Goal: Task Accomplishment & Management: Manage account settings

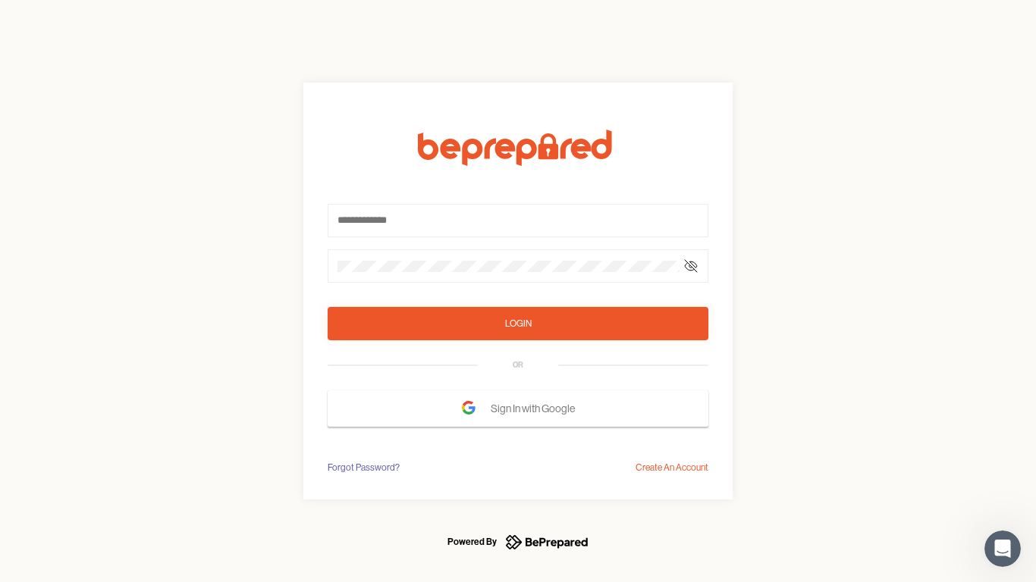
click at [518, 291] on form "Login OR Sign In with Google" at bounding box center [518, 278] width 381 height 297
click at [691, 266] on icon at bounding box center [691, 266] width 12 height 12
click at [518, 324] on div "Login" at bounding box center [518, 323] width 27 height 15
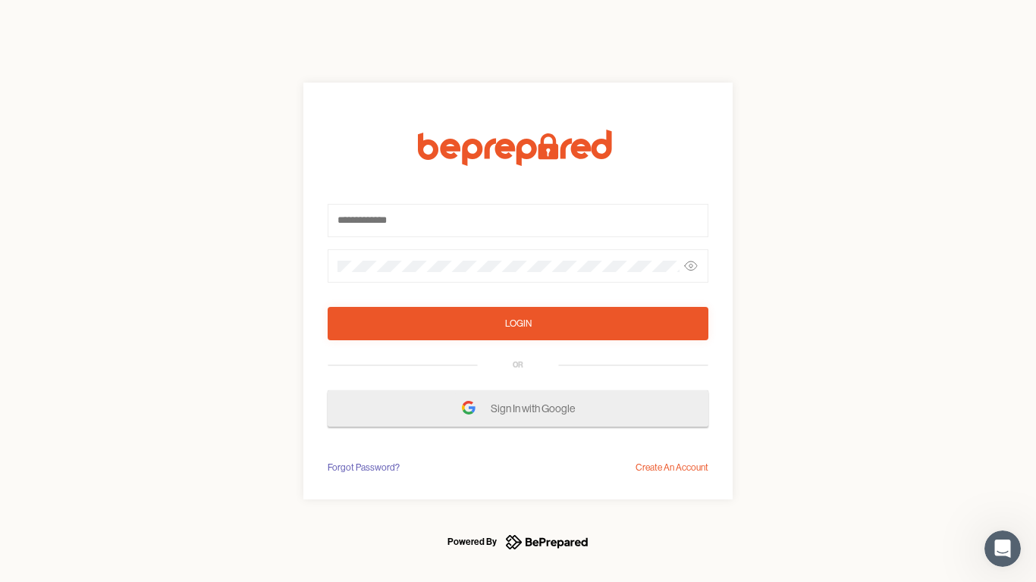
click at [518, 409] on span "Sign In with Google" at bounding box center [537, 408] width 92 height 27
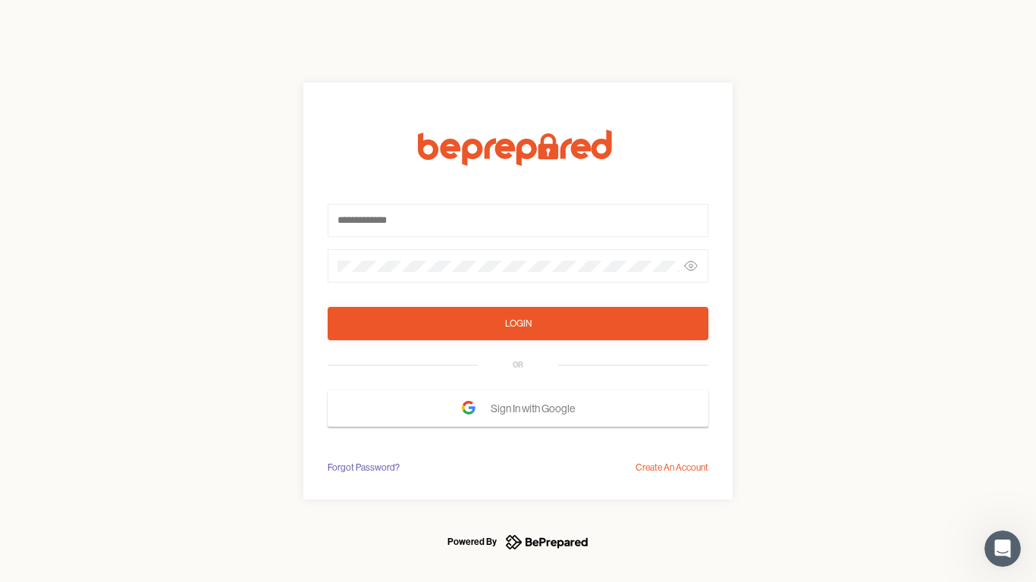
click at [363, 468] on div "Forgot Password?" at bounding box center [364, 467] width 72 height 15
click at [672, 468] on div "Login OR Sign In with Google Forgot Password? Create An Account" at bounding box center [518, 291] width 1036 height 582
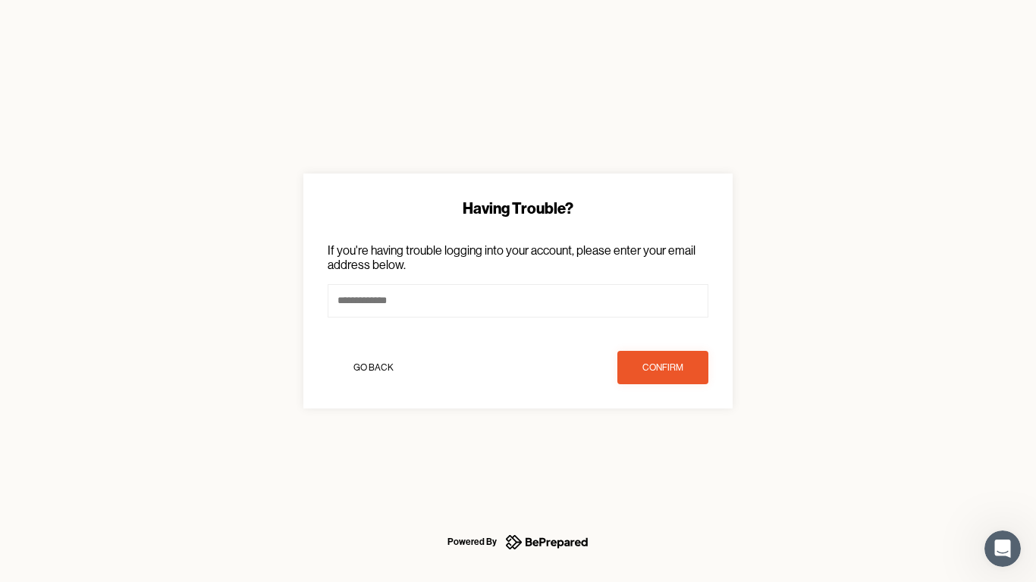
click at [1003, 549] on icon "Open Intercom Messenger" at bounding box center [1003, 549] width 25 height 25
